Goal: Check status: Check status

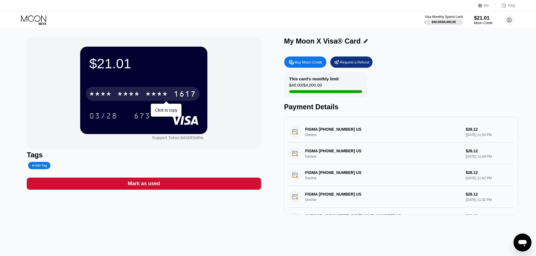
click at [132, 90] on div "* * * * * * * * * * * * 1617" at bounding box center [143, 94] width 114 height 14
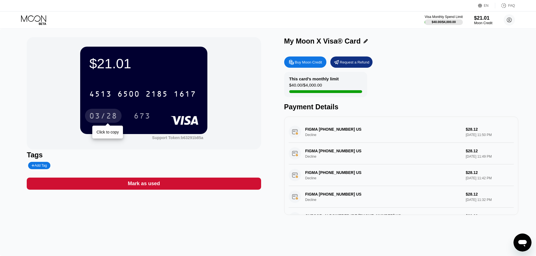
click at [110, 111] on div "03/28" at bounding box center [103, 116] width 37 height 14
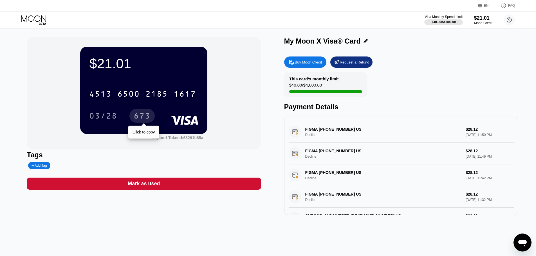
click at [137, 116] on div "673" at bounding box center [142, 116] width 17 height 9
